Goal: Understand site structure: Understand site structure

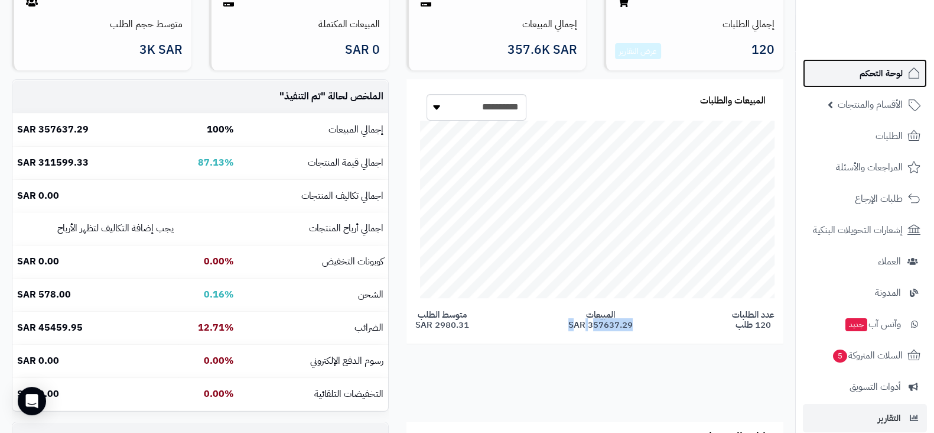
drag, startPoint x: 0, startPoint y: 0, endPoint x: 845, endPoint y: 75, distance: 848.3
click at [845, 75] on link "لوحة التحكم" at bounding box center [865, 73] width 124 height 28
